Goal: Transaction & Acquisition: Book appointment/travel/reservation

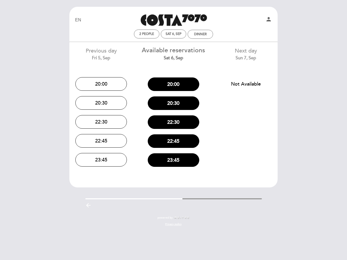
click at [174, 130] on div "22:30" at bounding box center [174, 122] width 64 height 19
click at [269, 20] on icon "person" at bounding box center [268, 19] width 7 height 7
click at [147, 34] on span "2 people" at bounding box center [146, 34] width 15 height 4
click at [174, 34] on div "2 people Sat 6, Sep Dinner" at bounding box center [173, 34] width 205 height 9
click at [200, 34] on div "2 people Sat 6, Sep Dinner" at bounding box center [173, 34] width 205 height 9
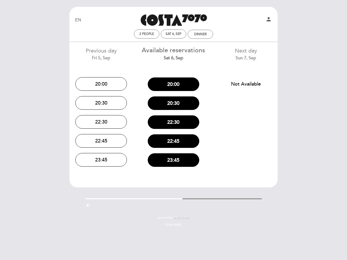
click at [101, 84] on button "20:00" at bounding box center [101, 84] width 52 height 14
click at [101, 103] on button "20:30" at bounding box center [101, 103] width 52 height 14
click at [101, 122] on button "22:30" at bounding box center [101, 122] width 52 height 14
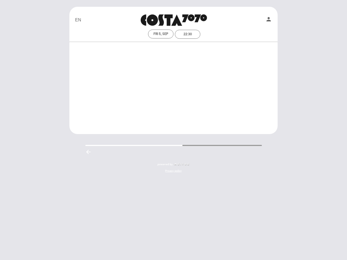
click at [101, 141] on div "EN ES PT Costa 7070 person Fri 5, Sep 22:30 Welcome Welcome, Change user Book a…" at bounding box center [173, 93] width 216 height 172
click at [101, 160] on div "EN ES PT Costa 7070 person Fri 5, Sep 22:30 Welcome Welcome, Change user Book a…" at bounding box center [173, 93] width 216 height 172
